Goal: Task Accomplishment & Management: Use online tool/utility

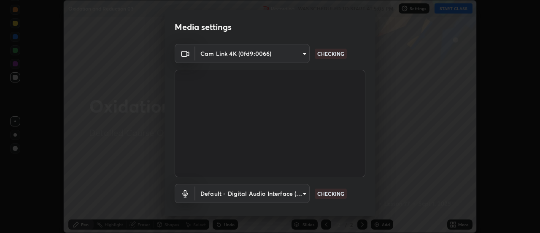
scroll to position [44, 0]
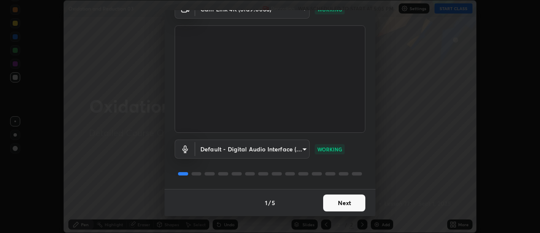
click at [357, 203] on button "Next" at bounding box center [344, 202] width 42 height 17
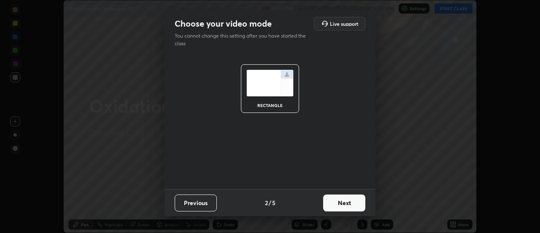
click at [359, 203] on button "Next" at bounding box center [344, 202] width 42 height 17
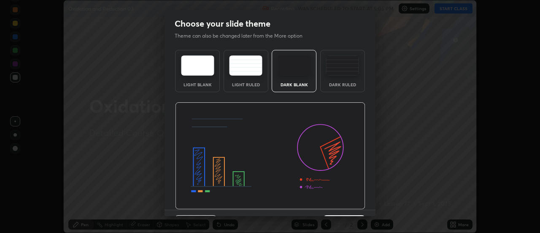
scroll to position [21, 0]
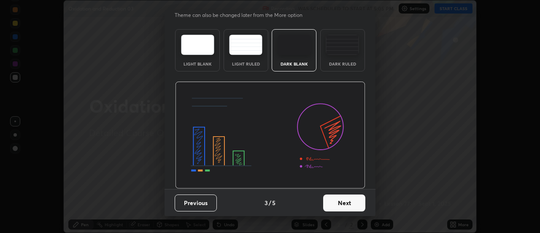
click at [356, 206] on button "Next" at bounding box center [344, 202] width 42 height 17
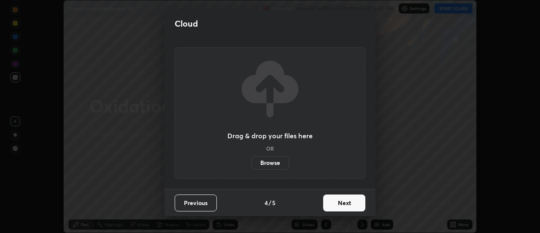
scroll to position [0, 0]
click at [356, 203] on button "Next" at bounding box center [344, 202] width 42 height 17
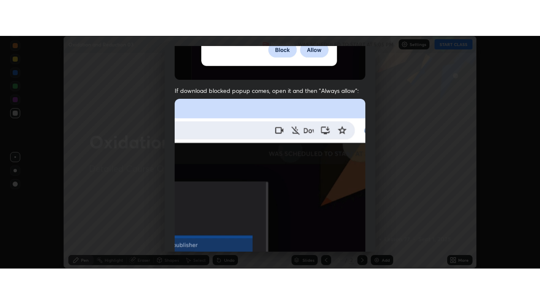
scroll to position [216, 0]
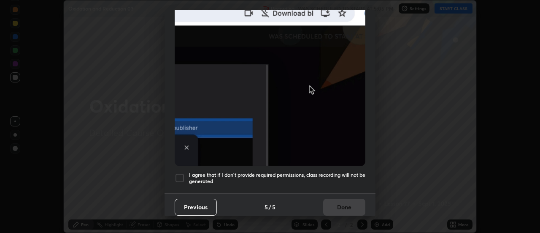
click at [183, 174] on div at bounding box center [180, 178] width 10 height 10
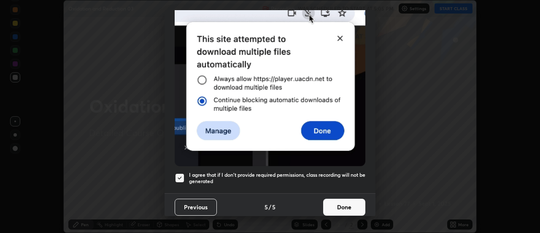
click at [346, 201] on button "Done" at bounding box center [344, 206] width 42 height 17
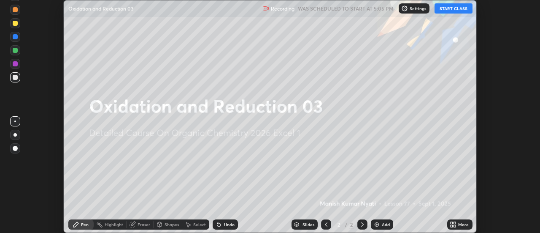
click at [458, 8] on button "START CLASS" at bounding box center [454, 8] width 38 height 10
click at [452, 225] on icon at bounding box center [452, 226] width 2 height 2
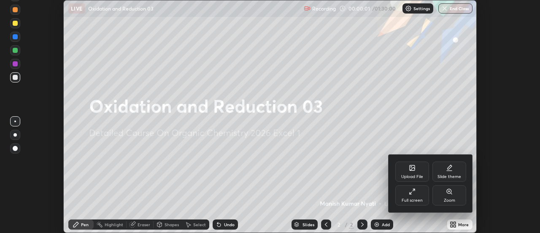
click at [413, 191] on icon at bounding box center [412, 191] width 7 height 7
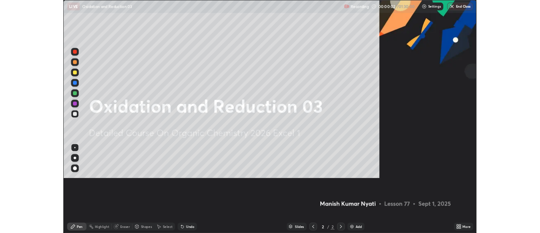
scroll to position [304, 540]
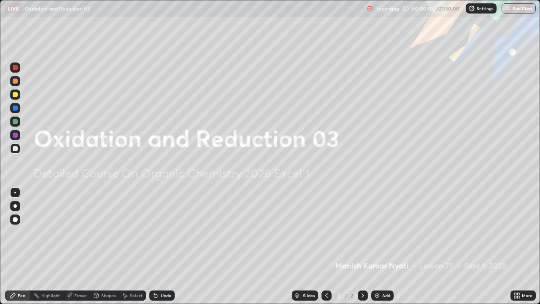
click at [379, 232] on img at bounding box center [377, 295] width 7 height 7
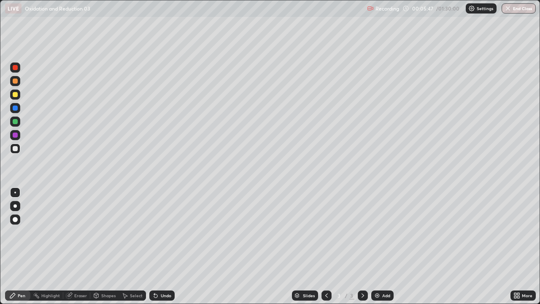
click at [16, 68] on div at bounding box center [15, 67] width 5 height 5
click at [15, 149] on div at bounding box center [15, 148] width 5 height 5
click at [16, 150] on div at bounding box center [15, 148] width 5 height 5
click at [161, 232] on div "Undo" at bounding box center [166, 295] width 11 height 4
click at [382, 232] on div "Add" at bounding box center [386, 295] width 8 height 4
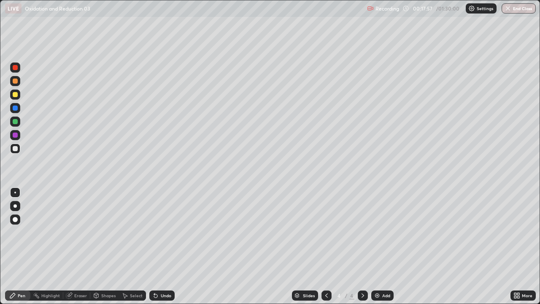
click at [168, 232] on div "Undo" at bounding box center [166, 295] width 11 height 4
click at [165, 232] on div "Undo" at bounding box center [166, 295] width 11 height 4
click at [166, 232] on div "Undo" at bounding box center [166, 295] width 11 height 4
click at [76, 232] on div "Eraser" at bounding box center [80, 295] width 13 height 4
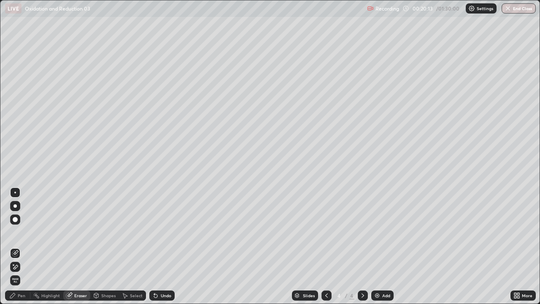
click at [22, 232] on div "Pen" at bounding box center [22, 295] width 8 height 4
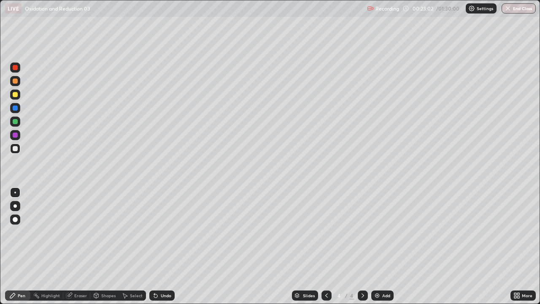
click at [381, 232] on div "Add" at bounding box center [382, 295] width 22 height 10
click at [163, 232] on div "Undo" at bounding box center [166, 295] width 11 height 4
click at [158, 232] on div "Undo" at bounding box center [161, 295] width 25 height 10
click at [157, 232] on div "Undo" at bounding box center [161, 295] width 25 height 10
click at [158, 232] on icon at bounding box center [155, 295] width 7 height 7
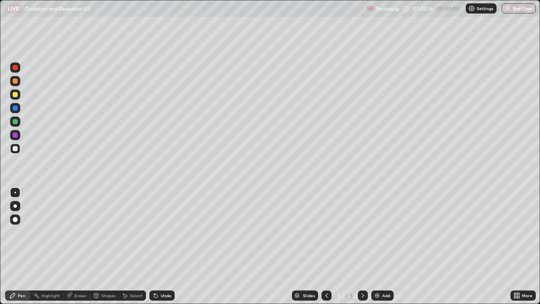
click at [159, 232] on div "Undo" at bounding box center [161, 295] width 25 height 10
click at [160, 232] on div "Undo" at bounding box center [161, 295] width 25 height 10
click at [325, 232] on icon at bounding box center [326, 295] width 7 height 7
click at [360, 232] on icon at bounding box center [363, 295] width 7 height 7
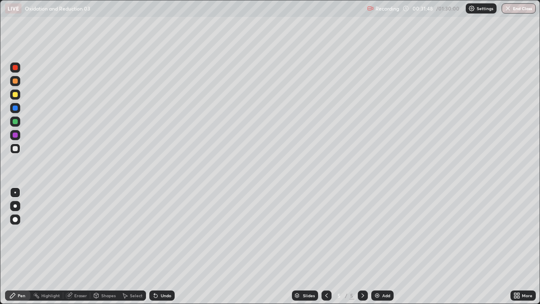
click at [379, 232] on img at bounding box center [377, 295] width 7 height 7
click at [169, 232] on div "Undo" at bounding box center [166, 295] width 11 height 4
click at [163, 232] on div "Undo" at bounding box center [166, 295] width 11 height 4
click at [168, 232] on div "Undo" at bounding box center [166, 295] width 11 height 4
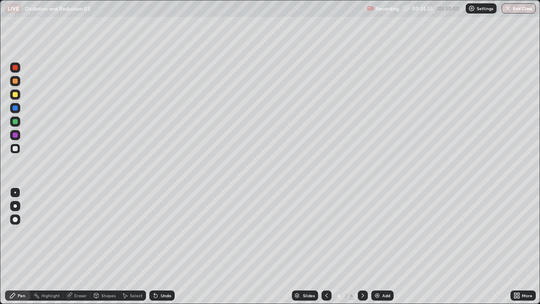
click at [168, 232] on div "Undo" at bounding box center [166, 295] width 11 height 4
click at [166, 232] on div "Undo" at bounding box center [166, 295] width 11 height 4
click at [376, 232] on img at bounding box center [377, 295] width 7 height 7
click at [17, 67] on div at bounding box center [15, 67] width 5 height 5
click at [14, 147] on div at bounding box center [15, 148] width 5 height 5
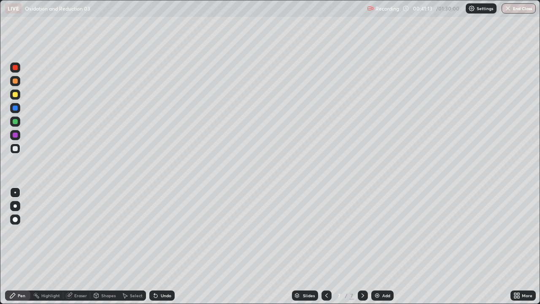
click at [165, 232] on div "Undo" at bounding box center [166, 295] width 11 height 4
click at [159, 232] on div "Undo" at bounding box center [161, 295] width 25 height 10
click at [379, 232] on img at bounding box center [377, 295] width 7 height 7
click at [161, 232] on div "Undo" at bounding box center [166, 295] width 11 height 4
click at [326, 232] on icon at bounding box center [326, 295] width 7 height 7
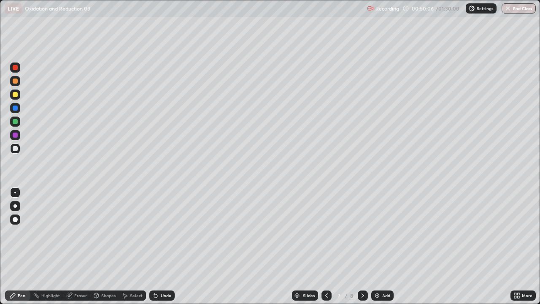
click at [365, 232] on div at bounding box center [363, 295] width 10 height 10
click at [379, 232] on img at bounding box center [377, 295] width 7 height 7
click at [327, 232] on icon at bounding box center [326, 295] width 7 height 7
click at [362, 232] on icon at bounding box center [363, 295] width 7 height 7
click at [164, 232] on div "Undo" at bounding box center [161, 295] width 25 height 10
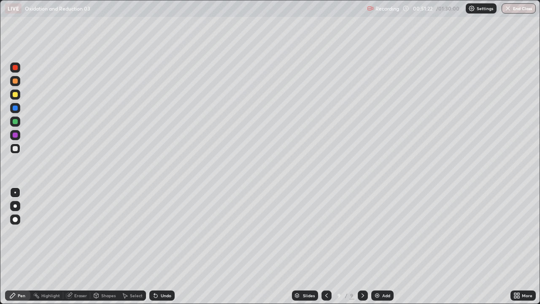
click at [167, 232] on div "Undo" at bounding box center [161, 295] width 25 height 10
click at [11, 70] on div at bounding box center [15, 67] width 10 height 10
click at [380, 232] on div "Add" at bounding box center [382, 295] width 22 height 10
click at [154, 232] on icon at bounding box center [155, 295] width 3 height 3
click at [15, 150] on div at bounding box center [15, 148] width 5 height 5
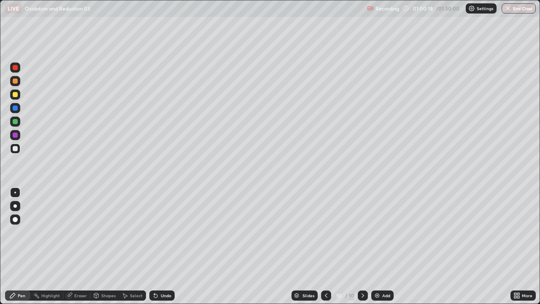
click at [162, 232] on div "Undo" at bounding box center [166, 295] width 11 height 4
click at [380, 232] on div "Add" at bounding box center [382, 295] width 22 height 10
click at [381, 232] on div "Add" at bounding box center [382, 295] width 22 height 10
click at [326, 232] on icon at bounding box center [326, 295] width 7 height 7
click at [365, 232] on icon at bounding box center [363, 295] width 7 height 7
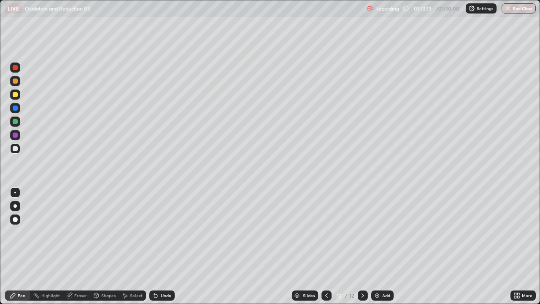
click at [380, 232] on img at bounding box center [377, 295] width 7 height 7
click at [154, 232] on icon at bounding box center [154, 293] width 1 height 1
click at [15, 68] on div at bounding box center [15, 67] width 5 height 5
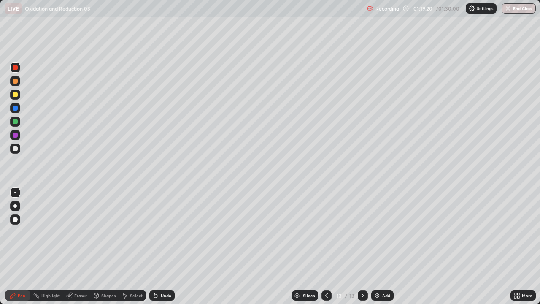
click at [14, 149] on div at bounding box center [15, 148] width 5 height 5
click at [168, 232] on div "Undo" at bounding box center [166, 295] width 11 height 4
click at [159, 232] on div "Undo" at bounding box center [161, 295] width 25 height 10
click at [162, 232] on div "Undo" at bounding box center [161, 295] width 25 height 10
click at [376, 232] on img at bounding box center [377, 295] width 7 height 7
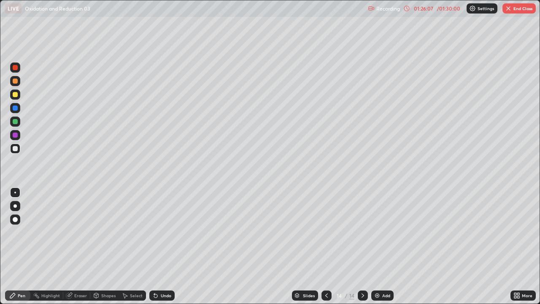
click at [161, 232] on div "Undo" at bounding box center [166, 295] width 11 height 4
click at [165, 232] on div "Undo" at bounding box center [166, 295] width 11 height 4
click at [166, 232] on div "Undo" at bounding box center [166, 295] width 11 height 4
click at [163, 232] on div "Undo" at bounding box center [161, 295] width 25 height 10
click at [165, 232] on div "Undo" at bounding box center [161, 295] width 25 height 10
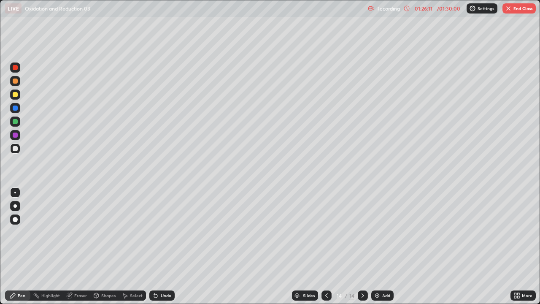
click at [169, 232] on div "Undo" at bounding box center [161, 295] width 25 height 10
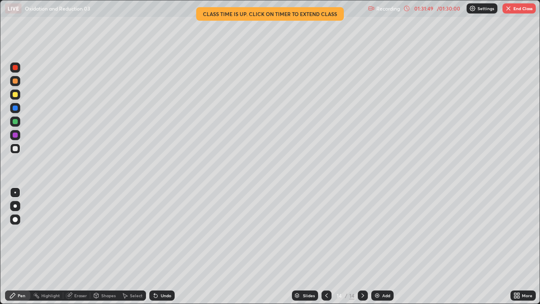
click at [83, 232] on div "Eraser" at bounding box center [80, 295] width 13 height 4
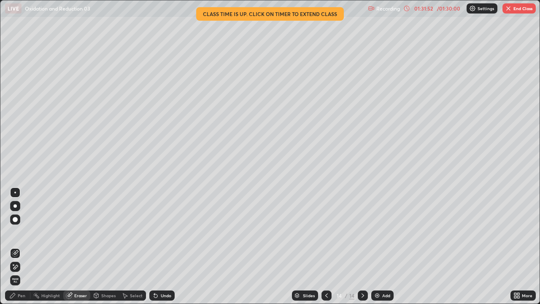
click at [27, 232] on div "Pen" at bounding box center [17, 295] width 25 height 10
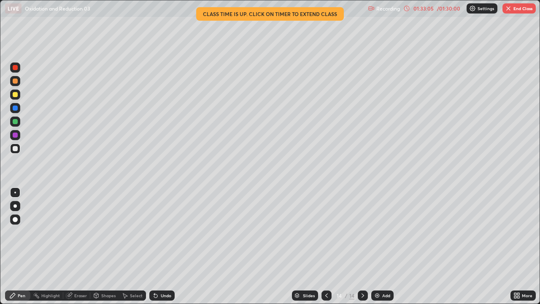
click at [376, 232] on img at bounding box center [377, 295] width 7 height 7
click at [325, 232] on icon at bounding box center [326, 295] width 7 height 7
click at [375, 232] on div "Add" at bounding box center [382, 295] width 22 height 10
click at [427, 10] on div "01:44:23" at bounding box center [424, 8] width 24 height 5
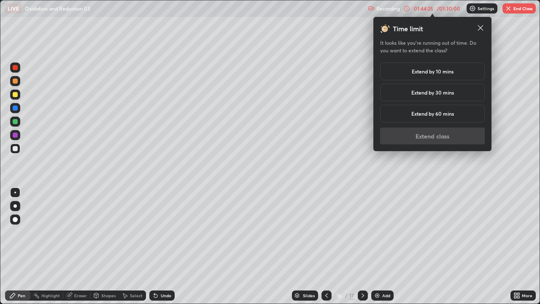
click at [449, 95] on h5 "Extend by 30 mins" at bounding box center [432, 93] width 43 height 8
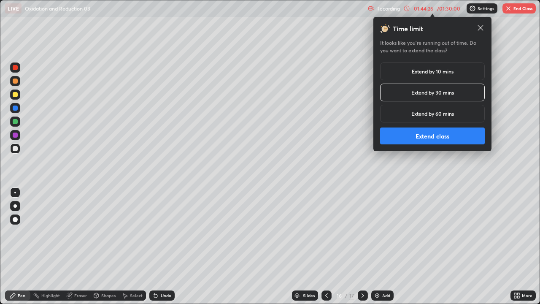
click at [444, 140] on button "Extend class" at bounding box center [432, 135] width 105 height 17
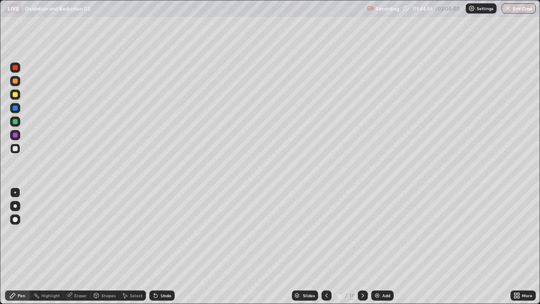
click at [159, 232] on div "Undo" at bounding box center [161, 295] width 25 height 10
click at [154, 232] on icon at bounding box center [155, 295] width 3 height 3
click at [155, 232] on icon at bounding box center [155, 295] width 3 height 3
click at [154, 232] on icon at bounding box center [155, 295] width 3 height 3
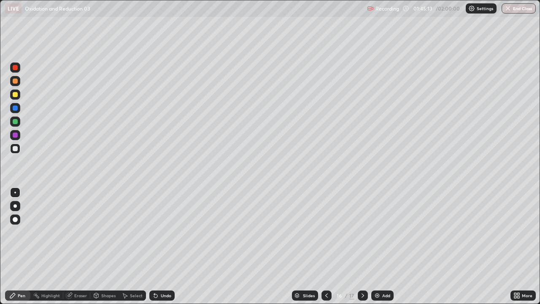
click at [70, 232] on icon at bounding box center [68, 295] width 5 height 5
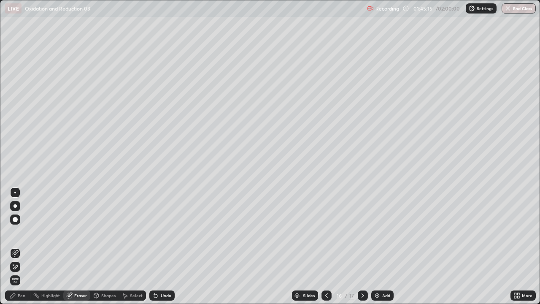
click at [23, 232] on div "Pen" at bounding box center [22, 295] width 8 height 4
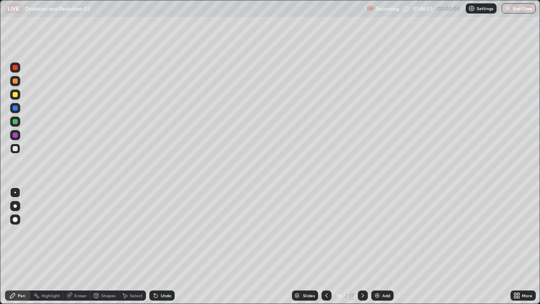
click at [380, 232] on div "Add" at bounding box center [382, 295] width 22 height 10
click at [376, 232] on img at bounding box center [377, 295] width 7 height 7
click at [326, 232] on icon at bounding box center [326, 295] width 7 height 7
click at [161, 232] on div "Undo" at bounding box center [166, 295] width 11 height 4
click at [156, 232] on icon at bounding box center [155, 295] width 7 height 7
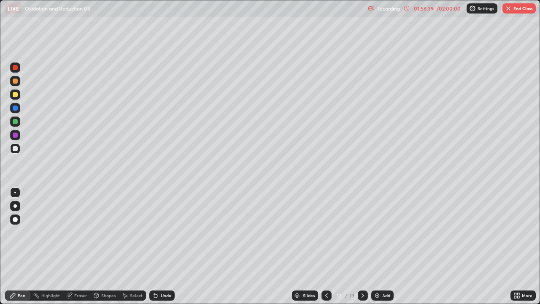
click at [158, 232] on div "Undo" at bounding box center [161, 295] width 25 height 10
click at [159, 232] on div "Undo" at bounding box center [161, 295] width 25 height 10
click at [157, 232] on icon at bounding box center [155, 295] width 7 height 7
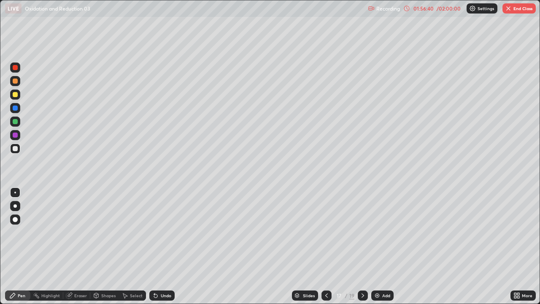
click at [158, 232] on div "Undo" at bounding box center [161, 295] width 25 height 10
click at [159, 232] on div "Undo" at bounding box center [161, 295] width 25 height 10
click at [362, 232] on icon at bounding box center [363, 295] width 3 height 4
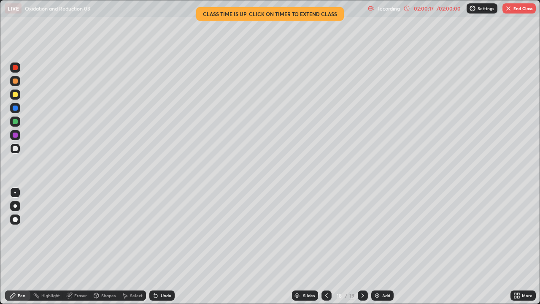
click at [379, 232] on img at bounding box center [377, 295] width 7 height 7
click at [165, 232] on div "Undo" at bounding box center [166, 295] width 11 height 4
click at [162, 232] on div "Undo" at bounding box center [161, 295] width 25 height 10
click at [163, 232] on div "Undo" at bounding box center [166, 295] width 11 height 4
click at [377, 232] on img at bounding box center [377, 295] width 7 height 7
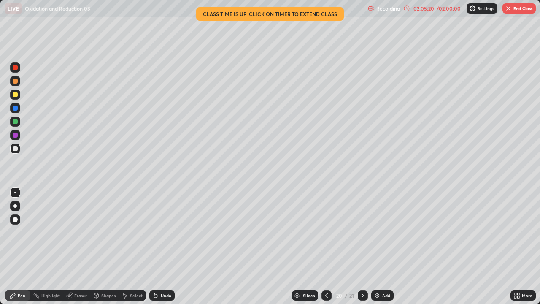
click at [165, 232] on div "Undo" at bounding box center [166, 295] width 11 height 4
click at [167, 232] on div "Undo" at bounding box center [161, 295] width 25 height 10
click at [166, 232] on div "Undo" at bounding box center [166, 295] width 11 height 4
click at [164, 232] on div "Undo" at bounding box center [166, 295] width 11 height 4
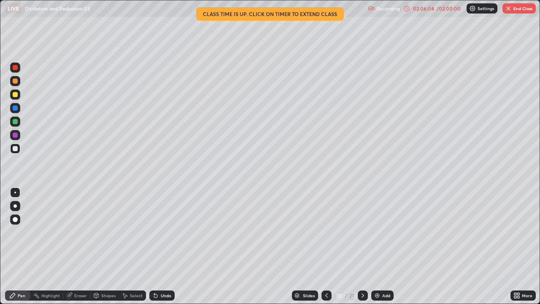
click at [23, 232] on div "Pen" at bounding box center [22, 295] width 8 height 4
click at [82, 232] on div "Eraser" at bounding box center [80, 295] width 13 height 4
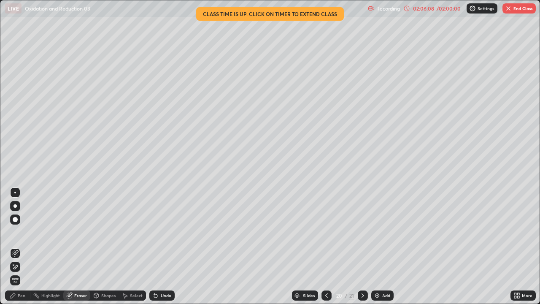
click at [22, 232] on div "Pen" at bounding box center [22, 295] width 8 height 4
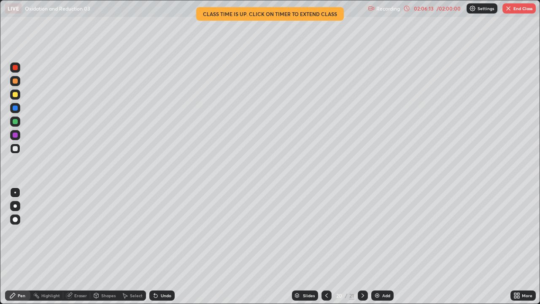
click at [77, 232] on div "Eraser" at bounding box center [80, 295] width 13 height 4
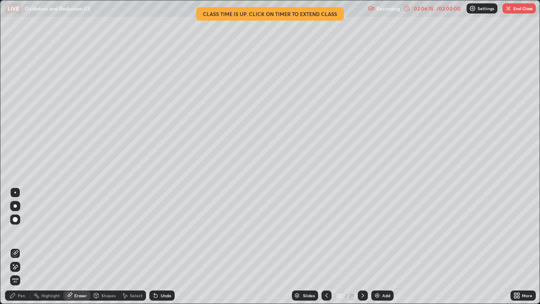
click at [23, 232] on div "Pen" at bounding box center [22, 295] width 8 height 4
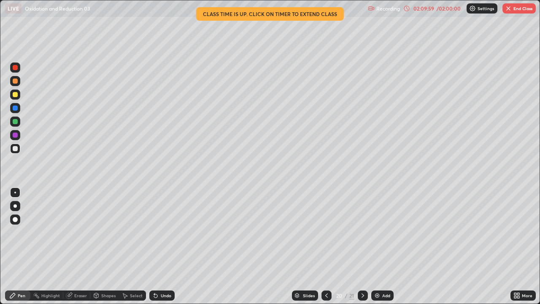
click at [379, 232] on img at bounding box center [377, 295] width 7 height 7
click at [162, 232] on div "Undo" at bounding box center [166, 295] width 11 height 4
click at [325, 232] on icon at bounding box center [326, 295] width 7 height 7
click at [75, 232] on div "Eraser" at bounding box center [80, 295] width 13 height 4
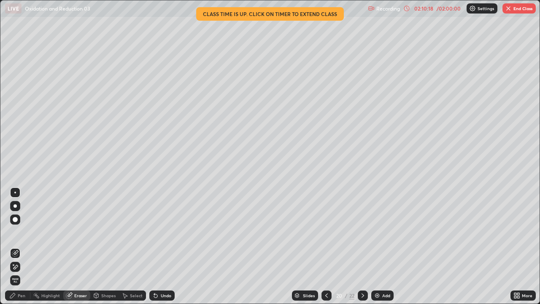
click at [28, 232] on div "Pen" at bounding box center [17, 295] width 25 height 10
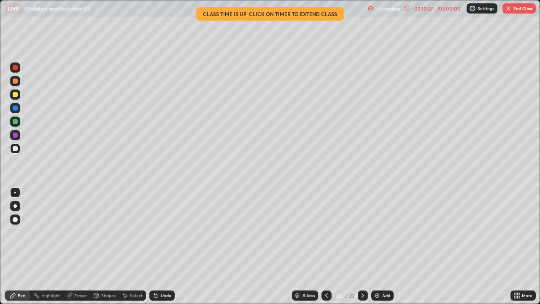
click at [393, 10] on p "Recording" at bounding box center [388, 8] width 24 height 6
click at [424, 9] on div "02:10:28" at bounding box center [424, 8] width 24 height 5
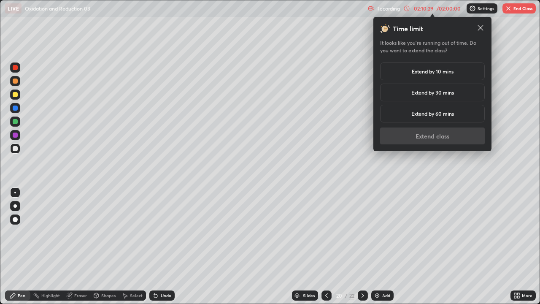
click at [443, 73] on h5 "Extend by 10 mins" at bounding box center [433, 72] width 42 height 8
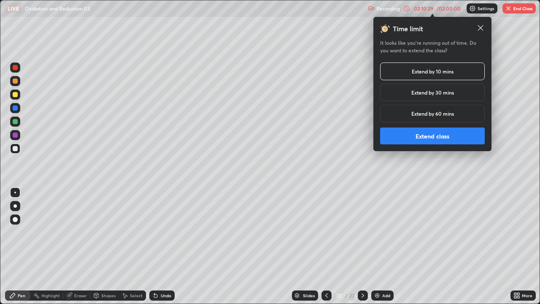
click at [451, 141] on button "Extend class" at bounding box center [432, 135] width 105 height 17
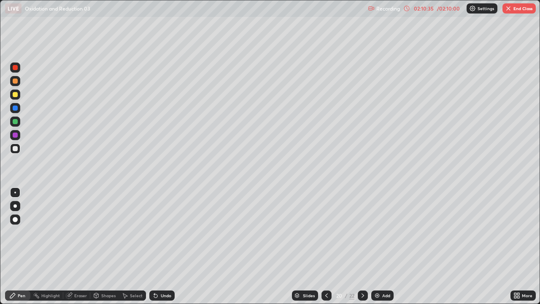
click at [420, 9] on div "02:10:35" at bounding box center [424, 8] width 24 height 5
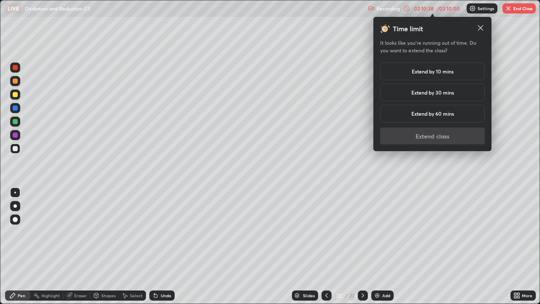
click at [436, 76] on div "Extend by 10 mins" at bounding box center [432, 71] width 105 height 18
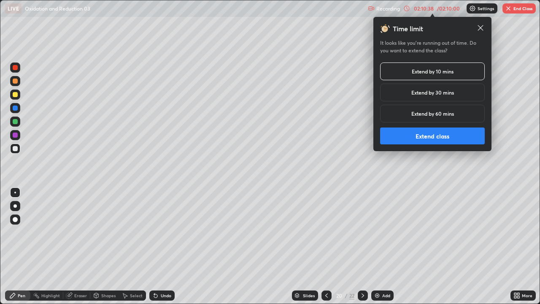
click at [433, 138] on button "Extend class" at bounding box center [432, 135] width 105 height 17
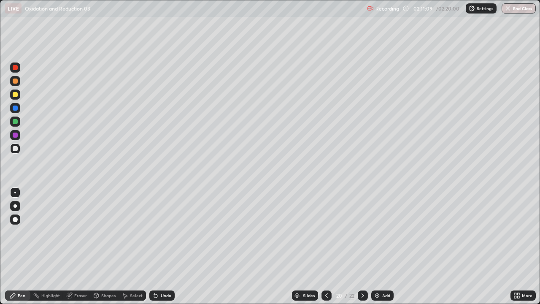
click at [375, 232] on img at bounding box center [377, 295] width 7 height 7
click at [326, 232] on icon at bounding box center [326, 295] width 7 height 7
click at [362, 232] on icon at bounding box center [363, 295] width 7 height 7
click at [166, 232] on div "Undo" at bounding box center [166, 295] width 11 height 4
click at [161, 232] on div "Undo" at bounding box center [166, 295] width 11 height 4
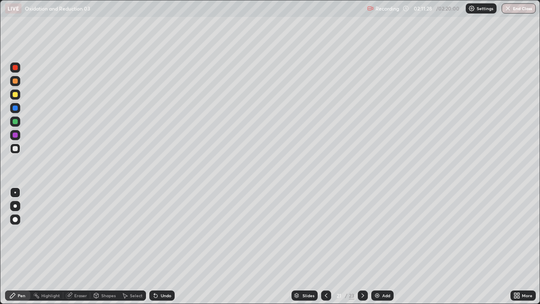
click at [159, 232] on div "Undo" at bounding box center [161, 295] width 25 height 10
click at [156, 232] on div "Undo" at bounding box center [161, 295] width 25 height 10
click at [156, 232] on icon at bounding box center [155, 295] width 3 height 3
click at [161, 232] on div "Undo" at bounding box center [166, 295] width 11 height 4
click at [156, 232] on icon at bounding box center [155, 295] width 7 height 7
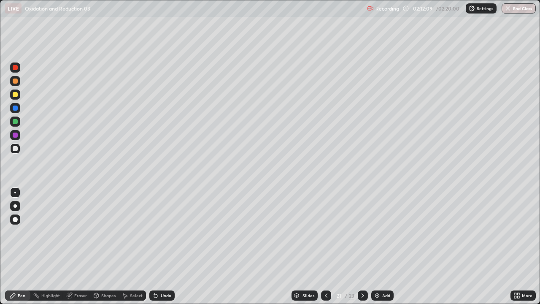
click at [163, 232] on div "Undo" at bounding box center [166, 295] width 11 height 4
click at [164, 232] on div "Undo" at bounding box center [166, 295] width 11 height 4
click at [165, 232] on div "Undo" at bounding box center [161, 295] width 25 height 10
click at [82, 232] on div "Eraser" at bounding box center [80, 295] width 13 height 4
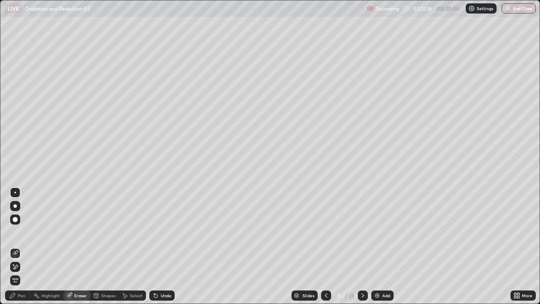
click at [26, 232] on div "Pen" at bounding box center [17, 295] width 25 height 10
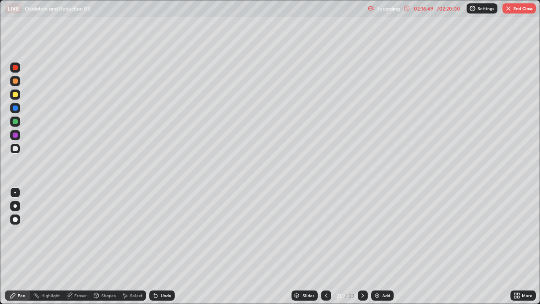
click at [379, 232] on img at bounding box center [377, 295] width 7 height 7
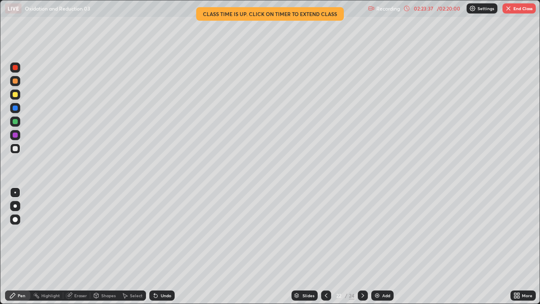
click at [511, 9] on img "button" at bounding box center [508, 8] width 7 height 7
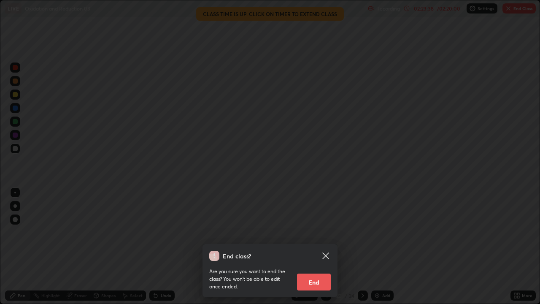
click at [318, 232] on button "End" at bounding box center [314, 281] width 34 height 17
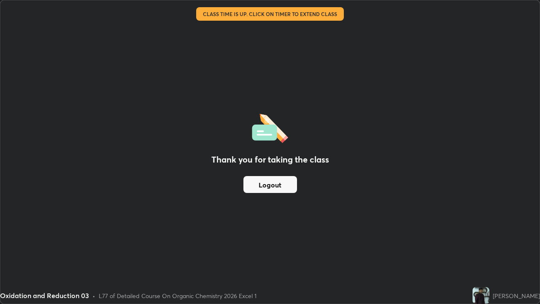
click at [276, 187] on button "Logout" at bounding box center [270, 184] width 54 height 17
click at [288, 190] on button "Logout" at bounding box center [270, 184] width 54 height 17
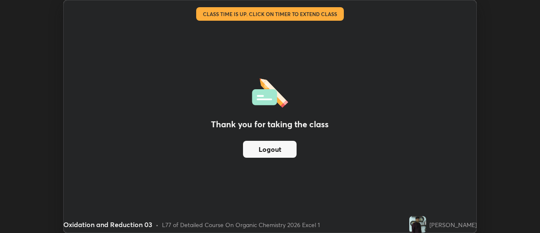
scroll to position [41967, 41660]
